Goal: Task Accomplishment & Management: Manage account settings

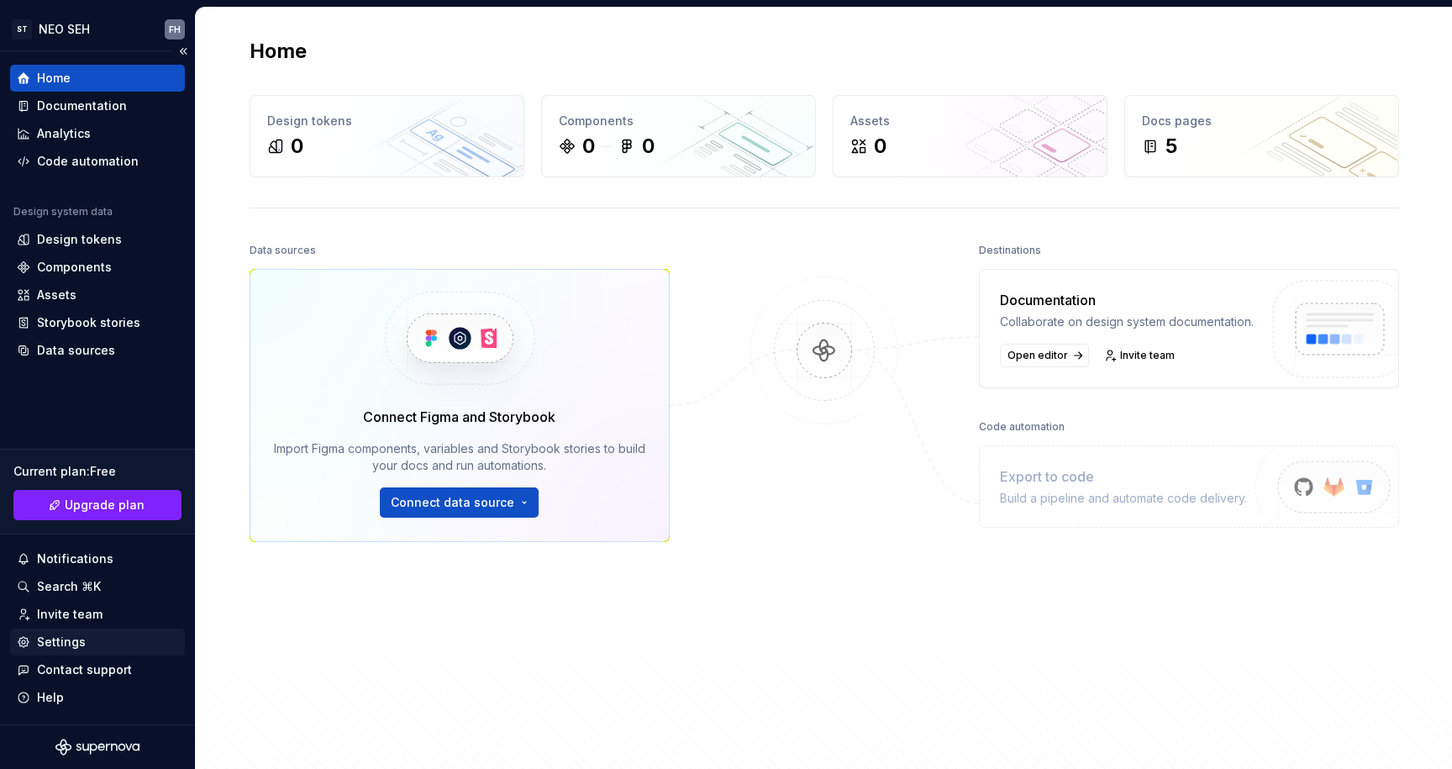
click at [112, 638] on div "Settings" at bounding box center [97, 641] width 161 height 17
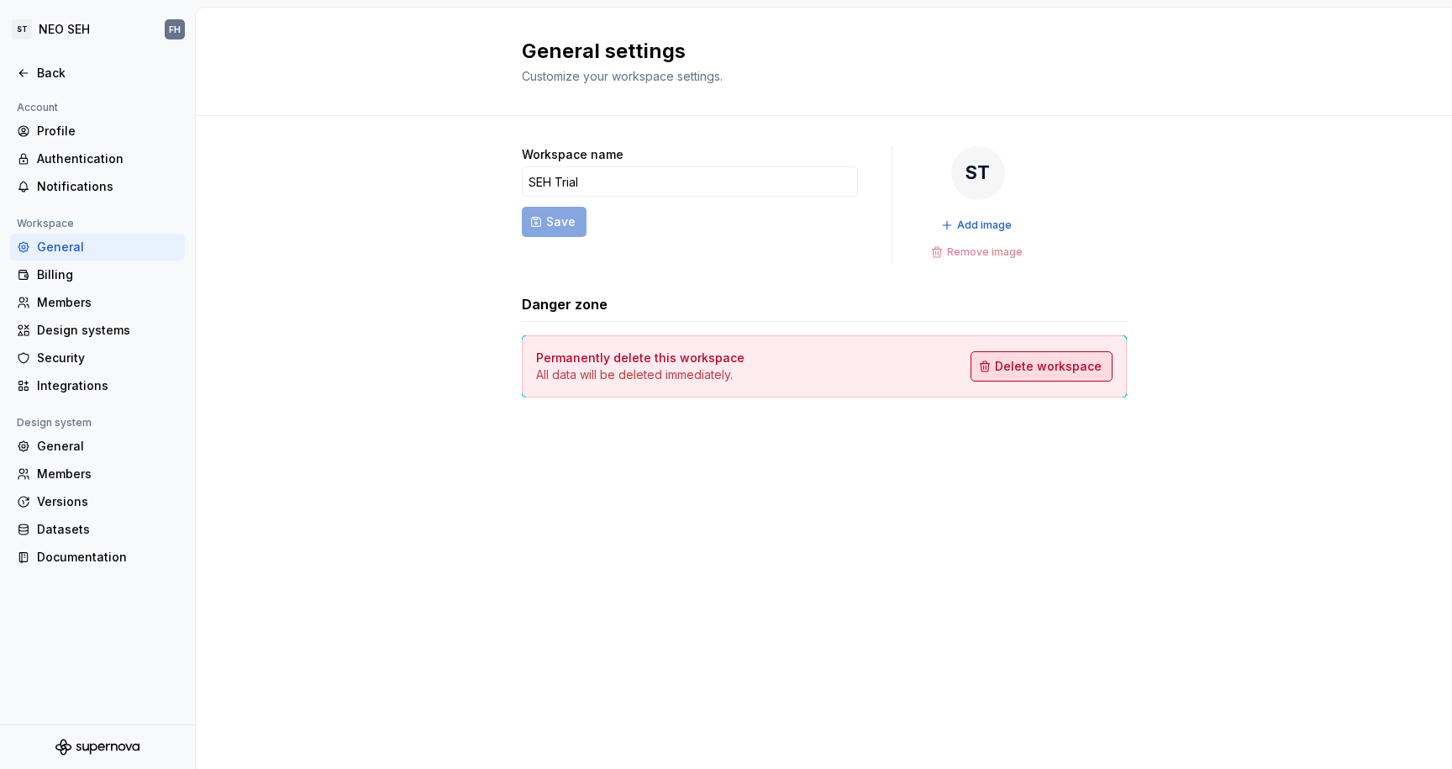
click at [1036, 362] on span "Delete workspace" at bounding box center [1048, 366] width 107 height 17
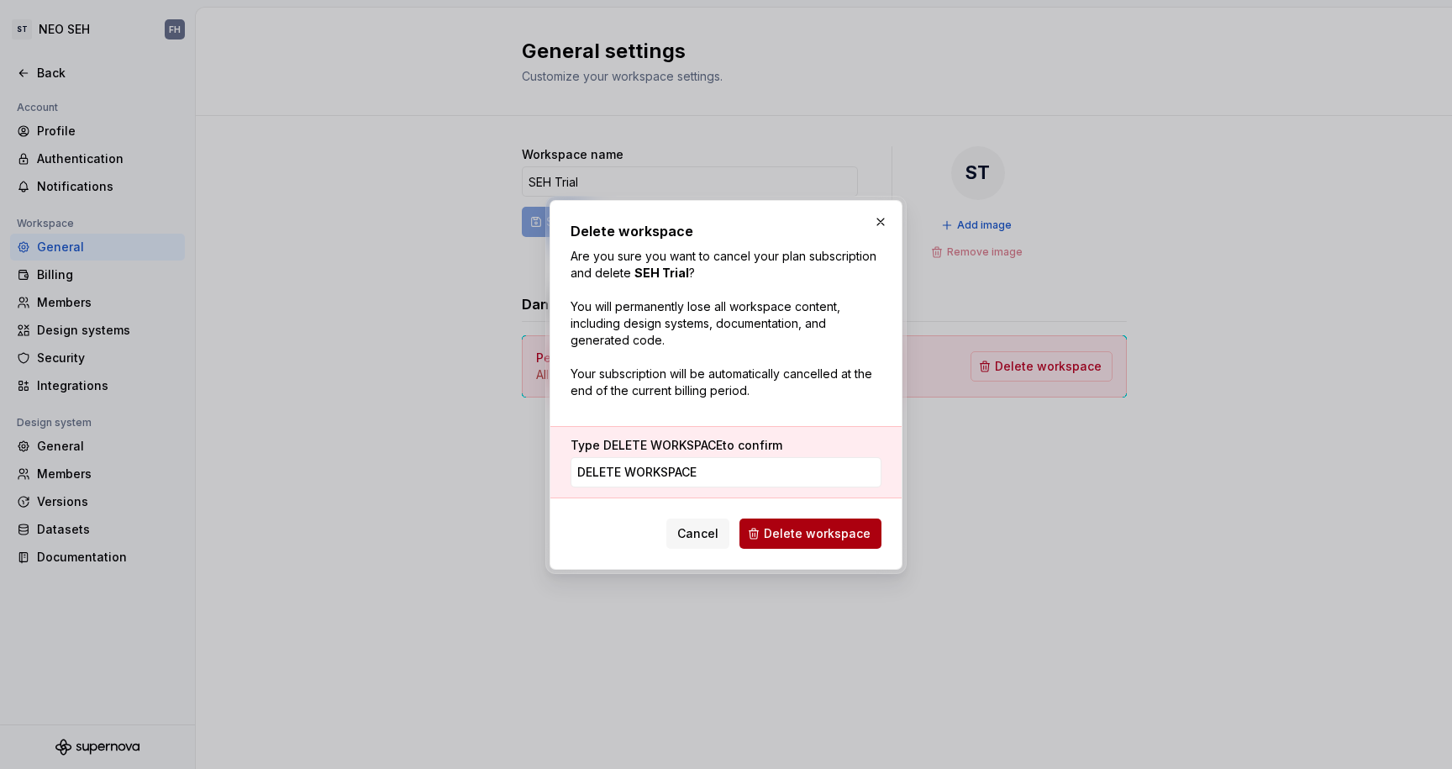
type input "DELETE WORKSPACE"
click at [814, 524] on button "Delete workspace" at bounding box center [810, 533] width 142 height 30
